Goal: Information Seeking & Learning: Understand process/instructions

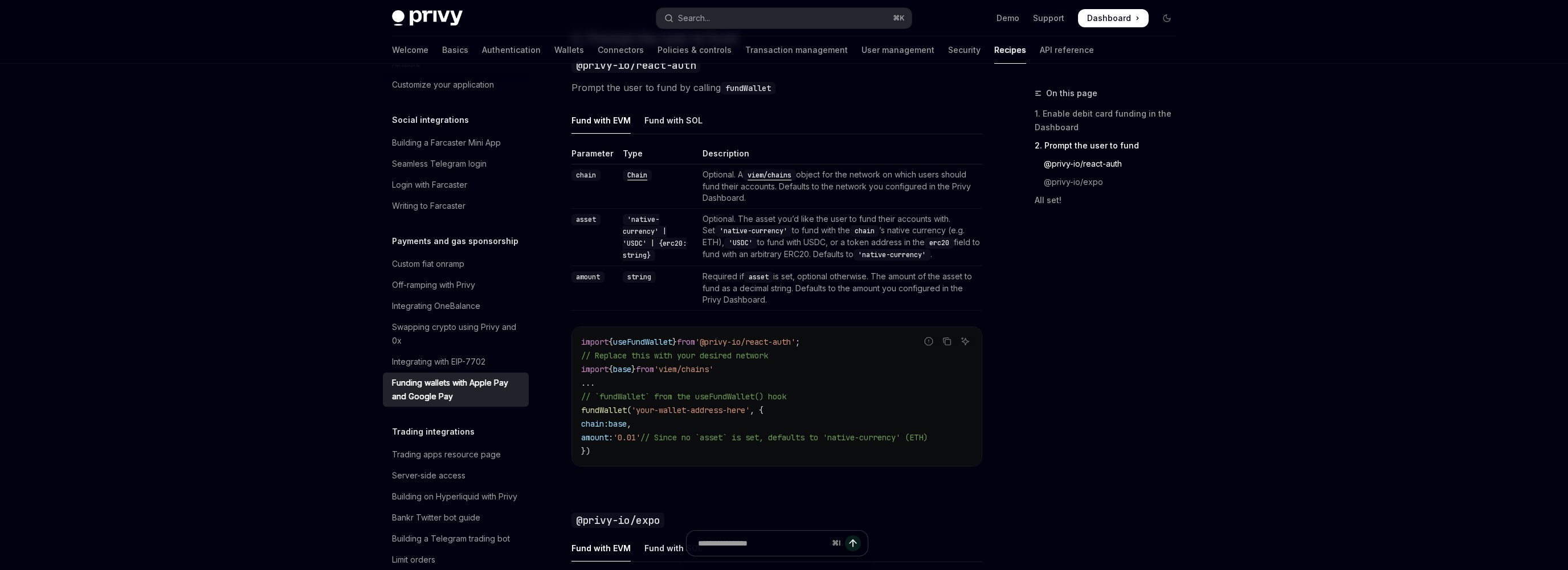
scroll to position [785, 0]
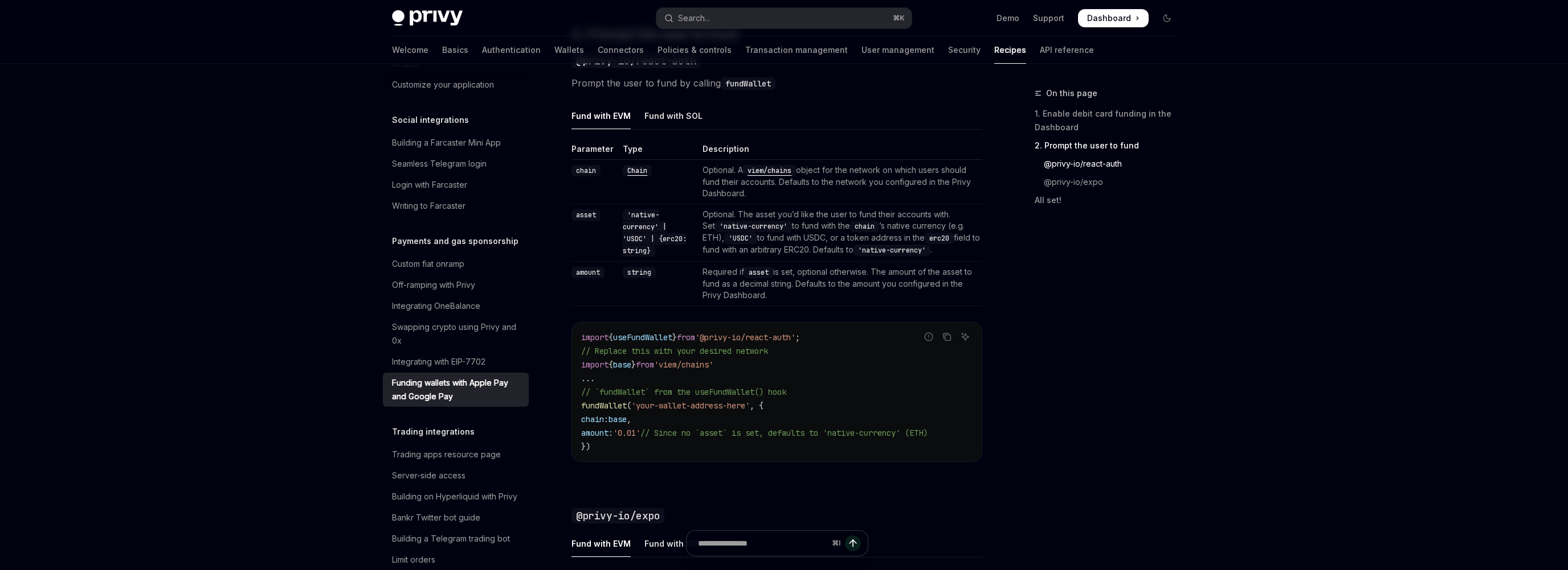
type textarea "*"
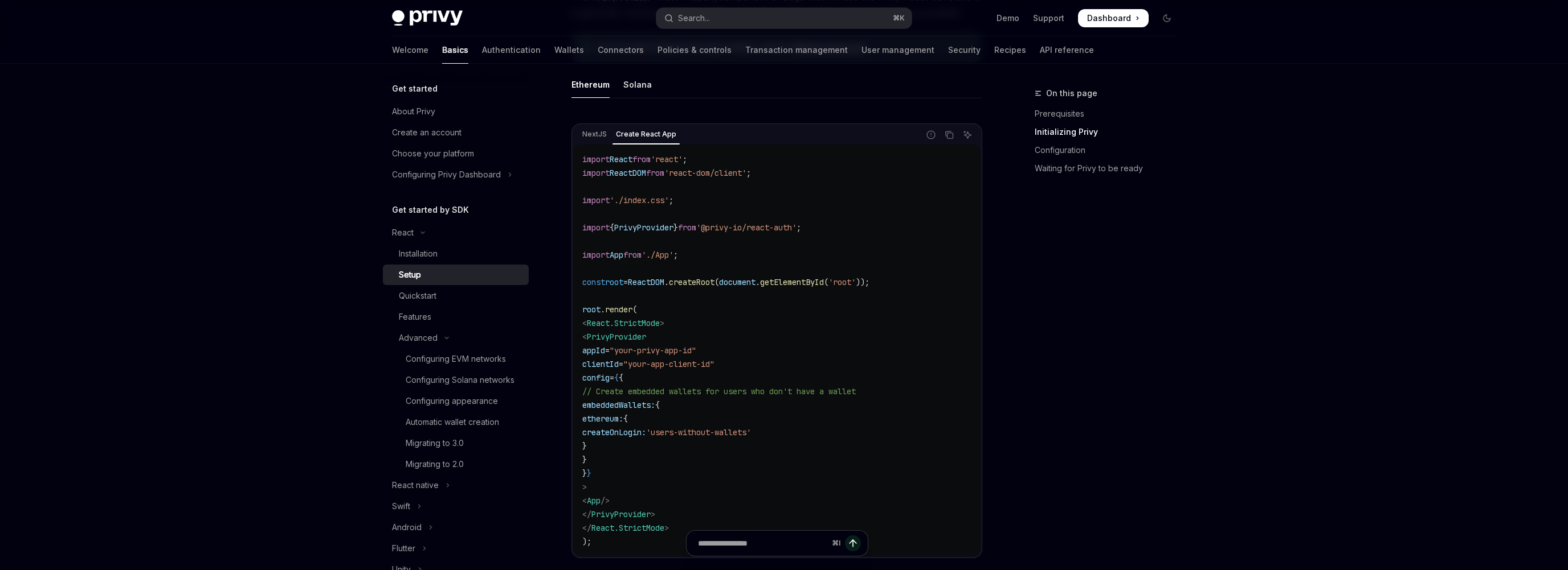
scroll to position [338, 0]
click at [454, 295] on div "Quickstart" at bounding box center [460, 296] width 123 height 13
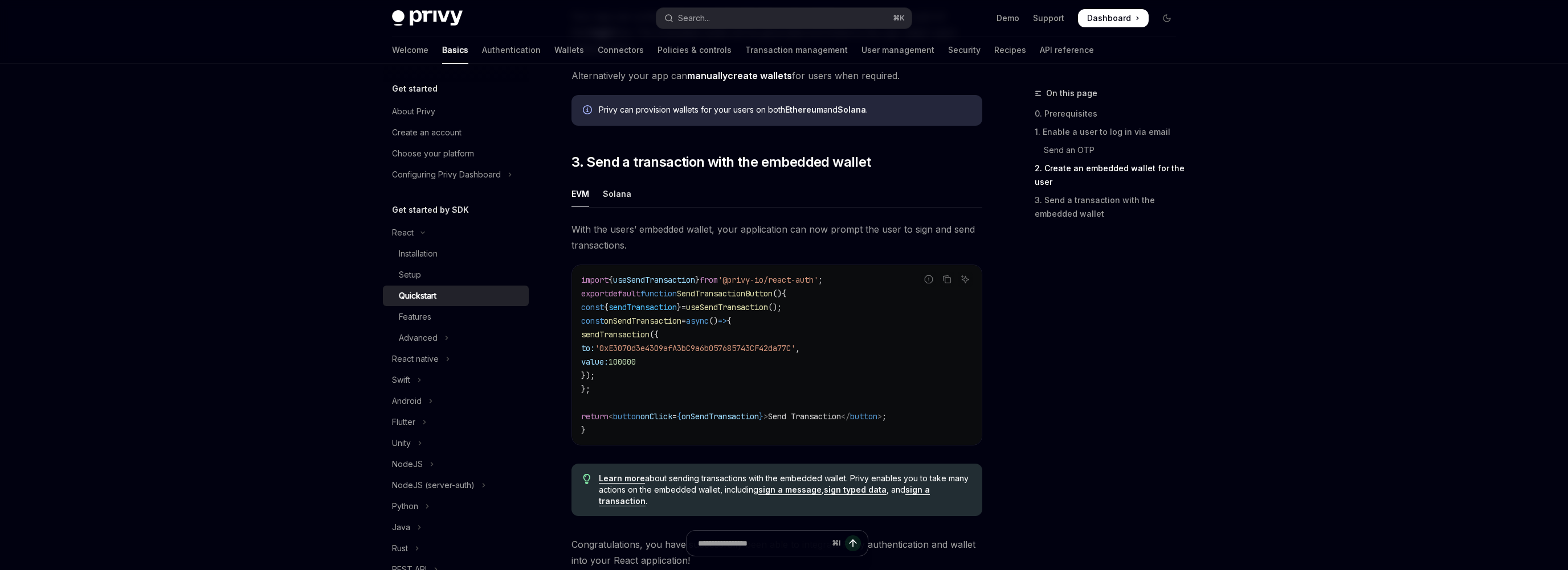
scroll to position [917, 0]
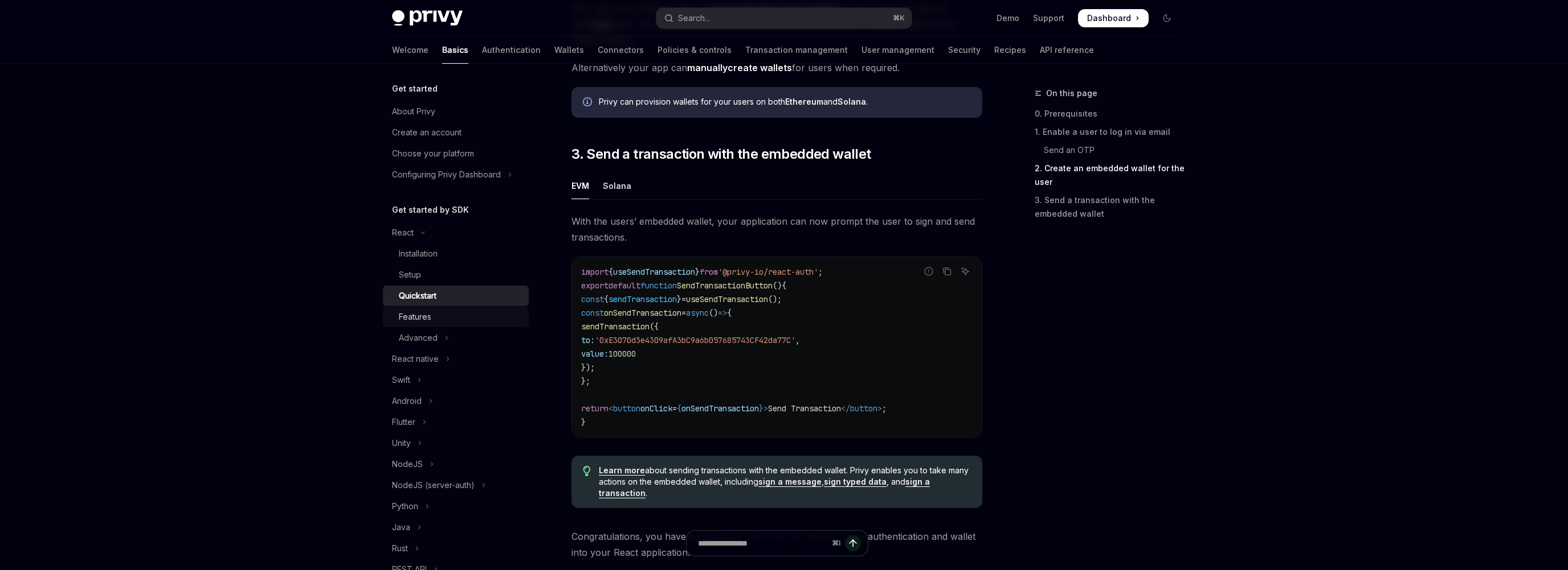
click at [433, 318] on div "Features" at bounding box center [460, 317] width 123 height 13
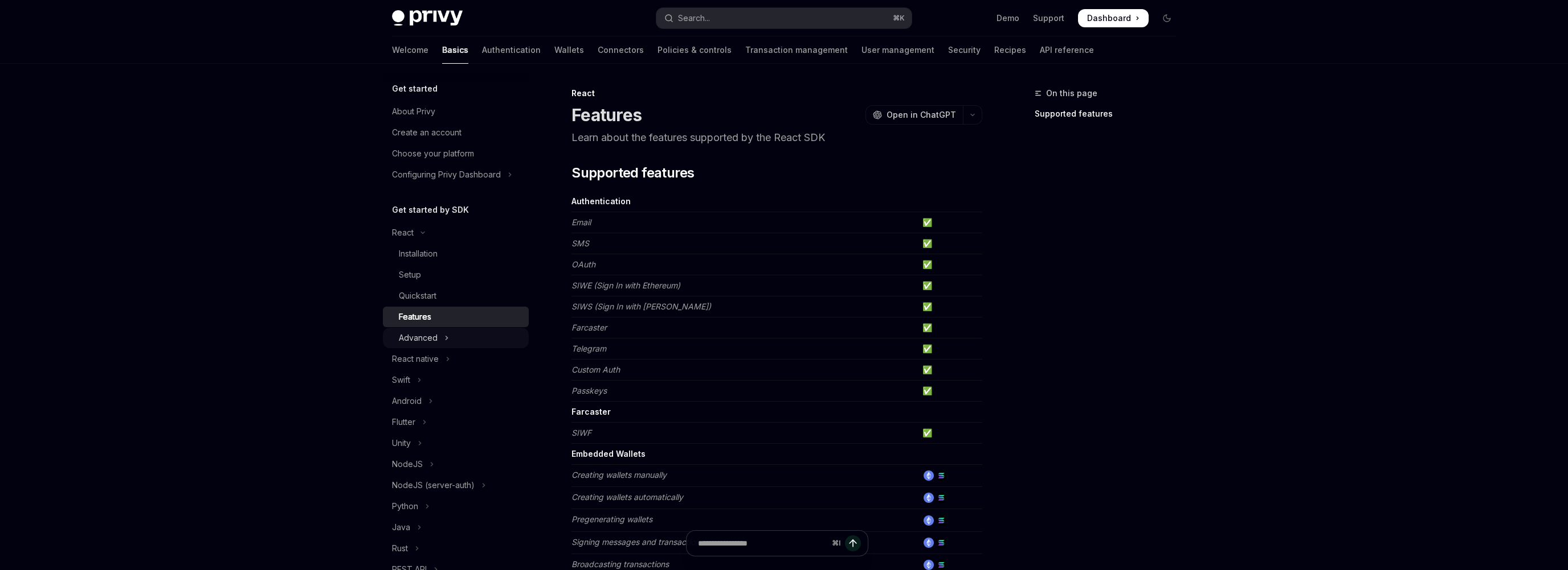
click at [429, 339] on div "Advanced" at bounding box center [418, 337] width 39 height 13
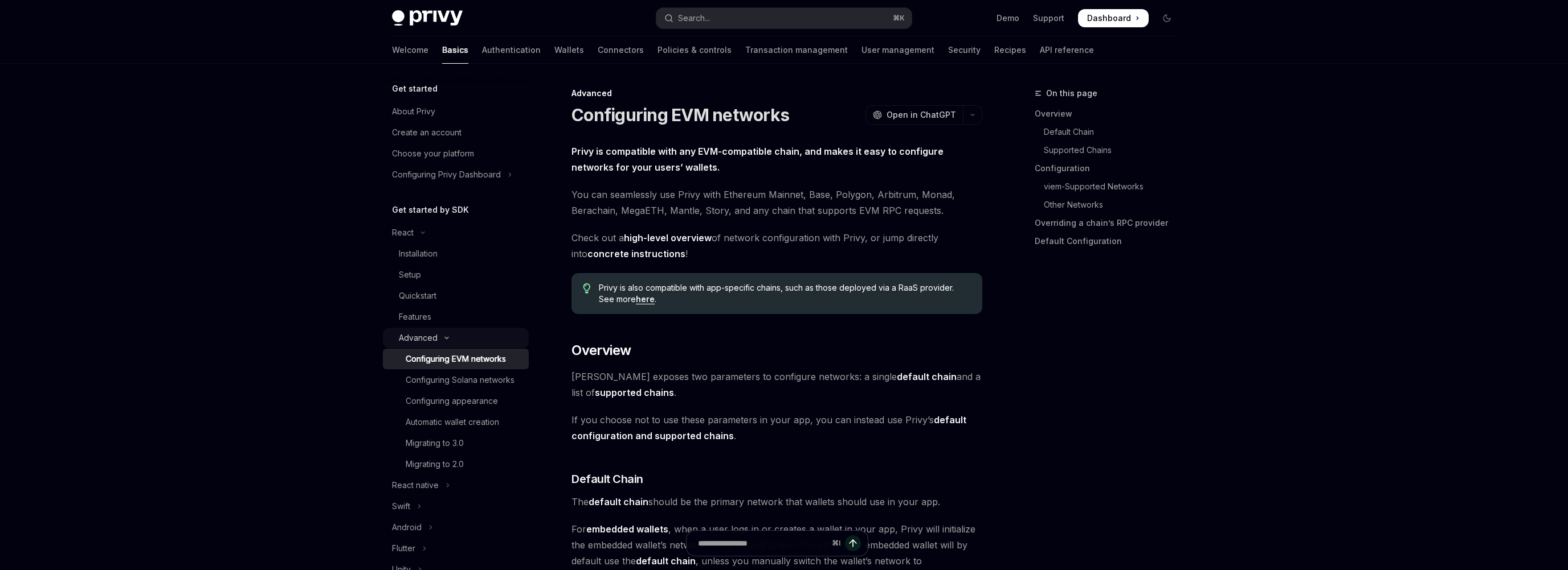
type textarea "*"
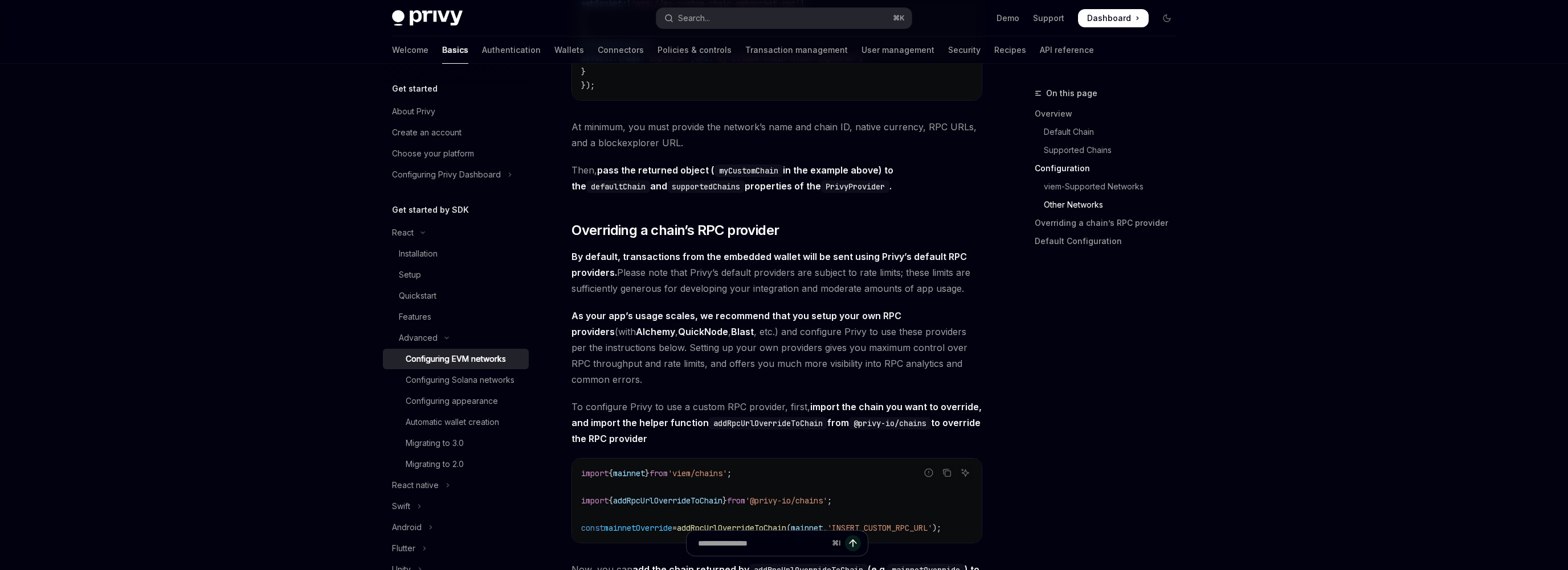
scroll to position [2284, 0]
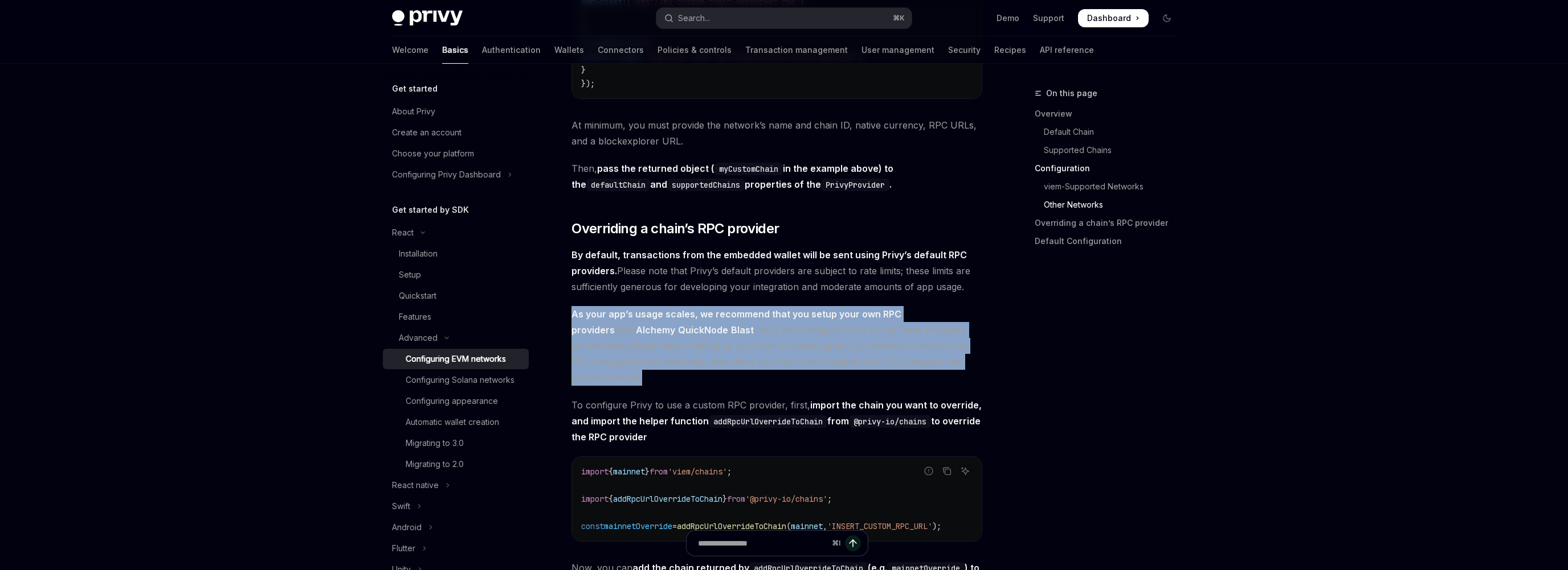
drag, startPoint x: 570, startPoint y: 320, endPoint x: 792, endPoint y: 381, distance: 230.2
click at [792, 381] on span "As your app’s usage scales, we recommend that you setup your own RPC providers …" at bounding box center [776, 346] width 411 height 79
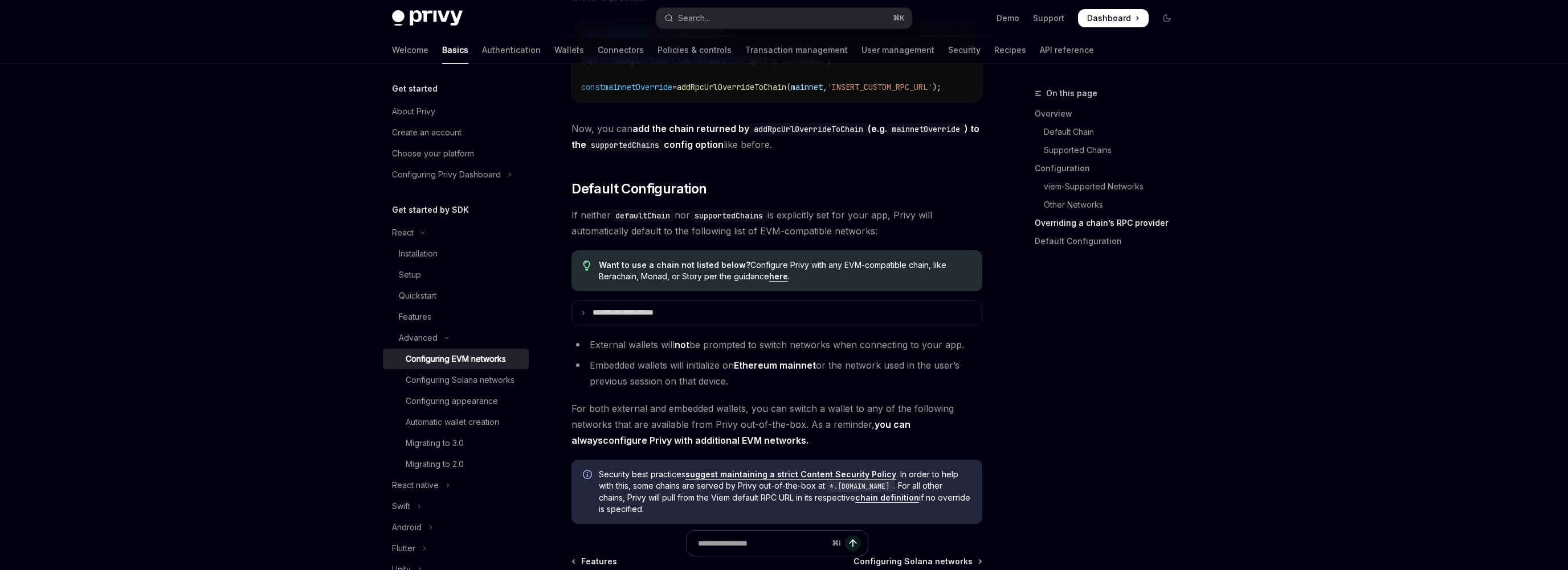
scroll to position [2725, 0]
click at [690, 323] on summary "**********" at bounding box center [777, 311] width 410 height 24
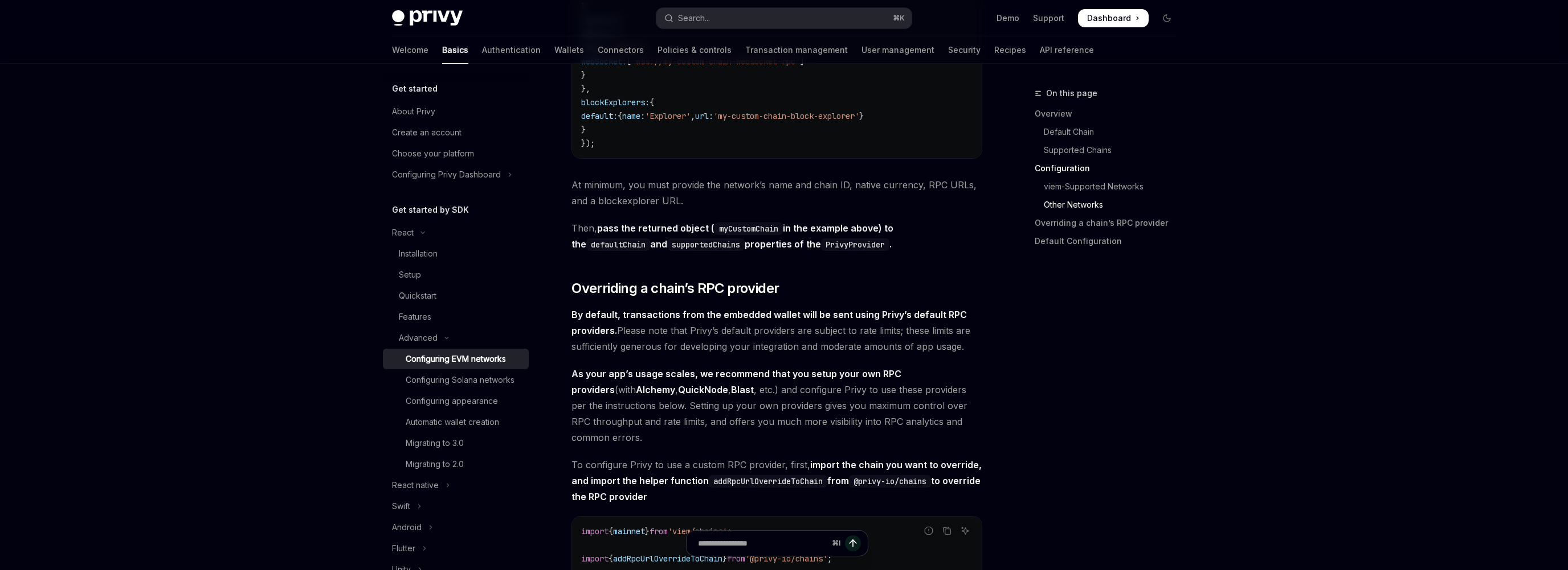
scroll to position [2239, 0]
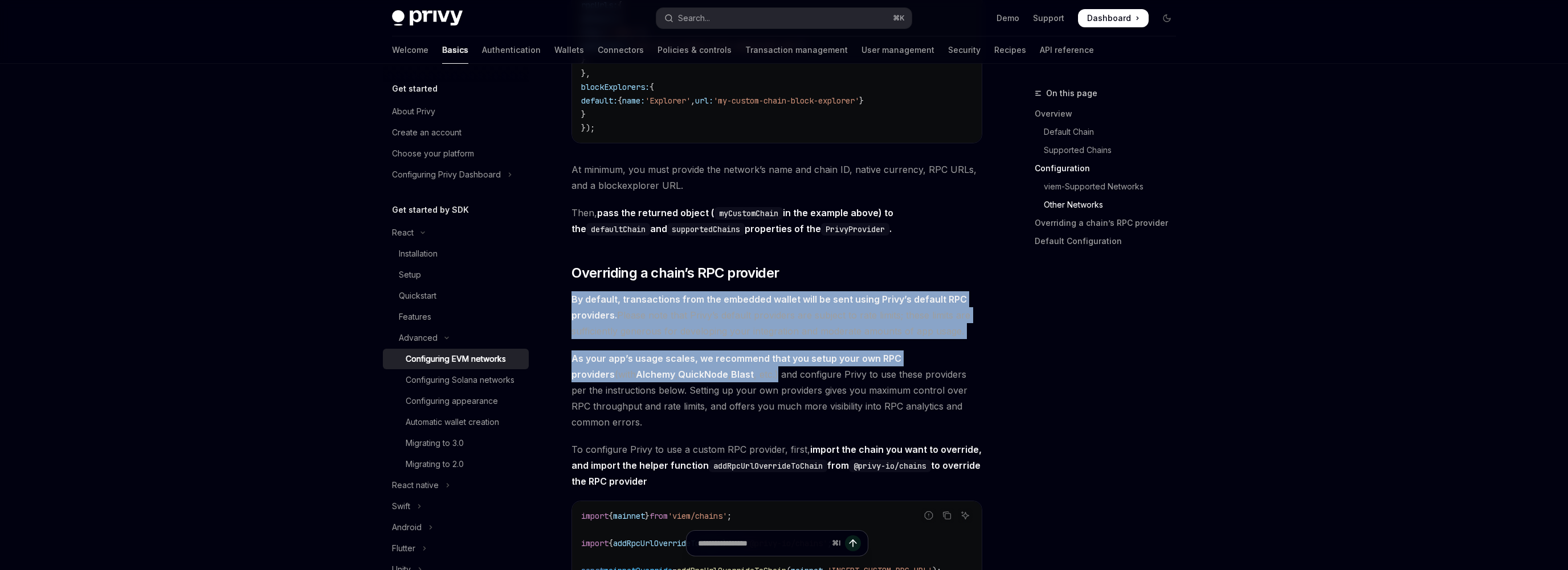
drag, startPoint x: 569, startPoint y: 304, endPoint x: 715, endPoint y: 384, distance: 166.5
copy div "By default, transactions from the embedded wallet will be sent using Privy’s de…"
